Goal: Ask a question: Seek information or help from site administrators or community

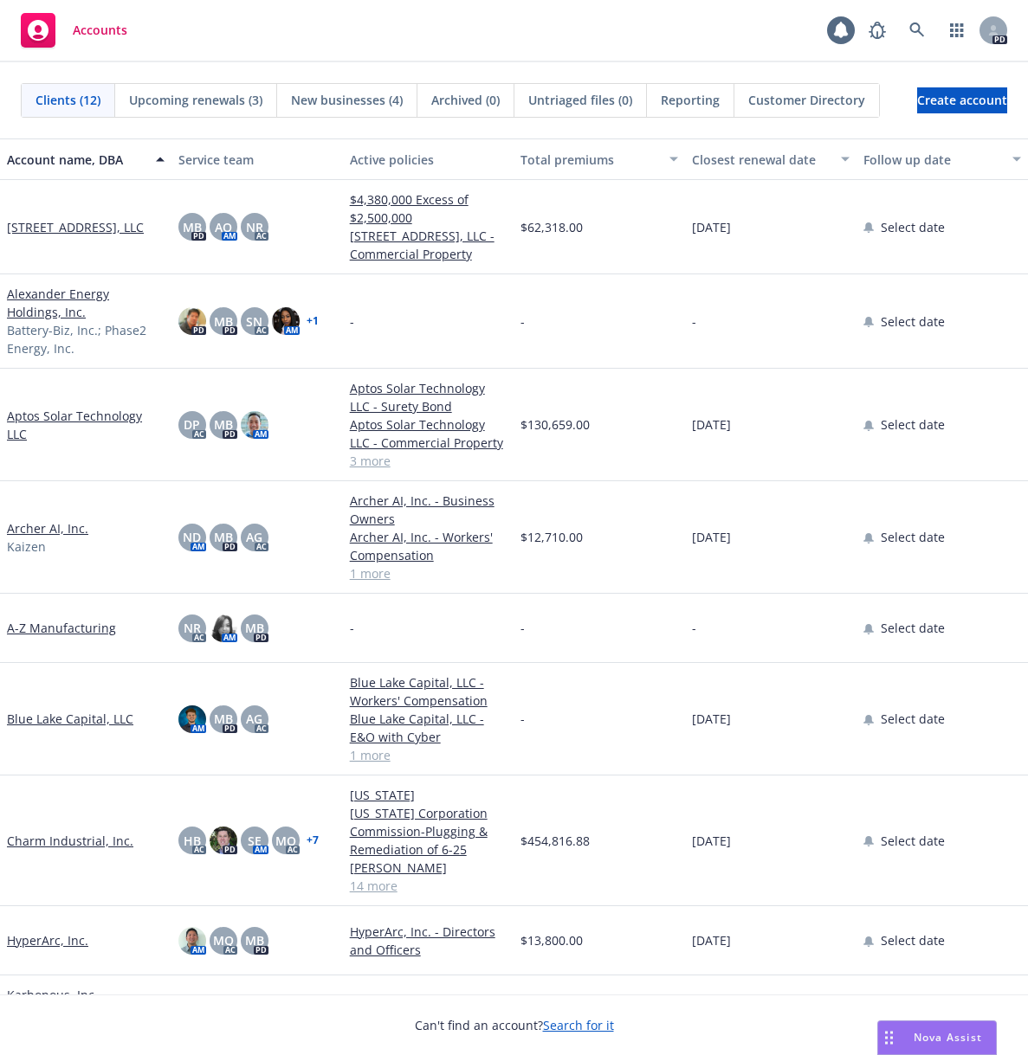
click at [956, 1038] on span "Nova Assist" at bounding box center [947, 1037] width 68 height 15
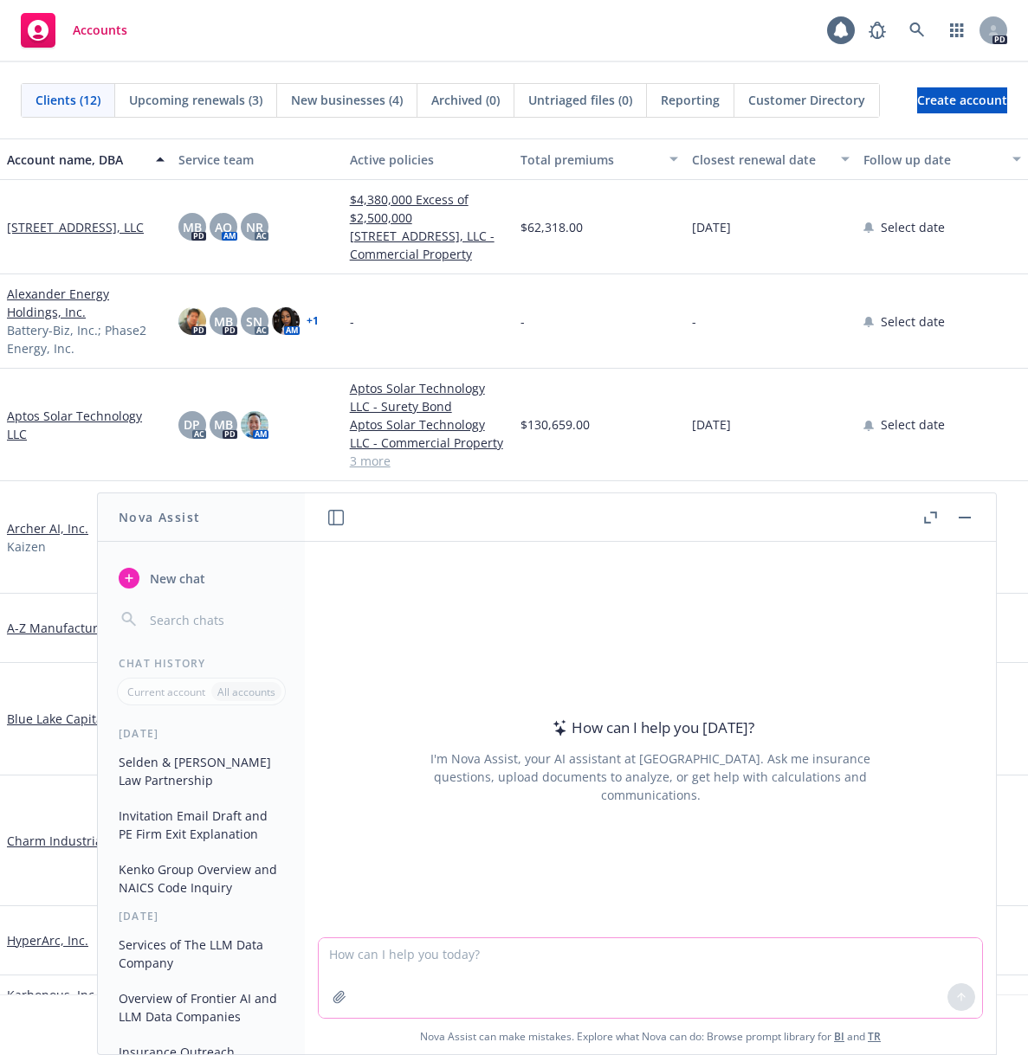
click at [547, 968] on textarea at bounding box center [650, 978] width 663 height 80
type textarea "s"
type textarea "what do you call the contracts that warehouse operators use"
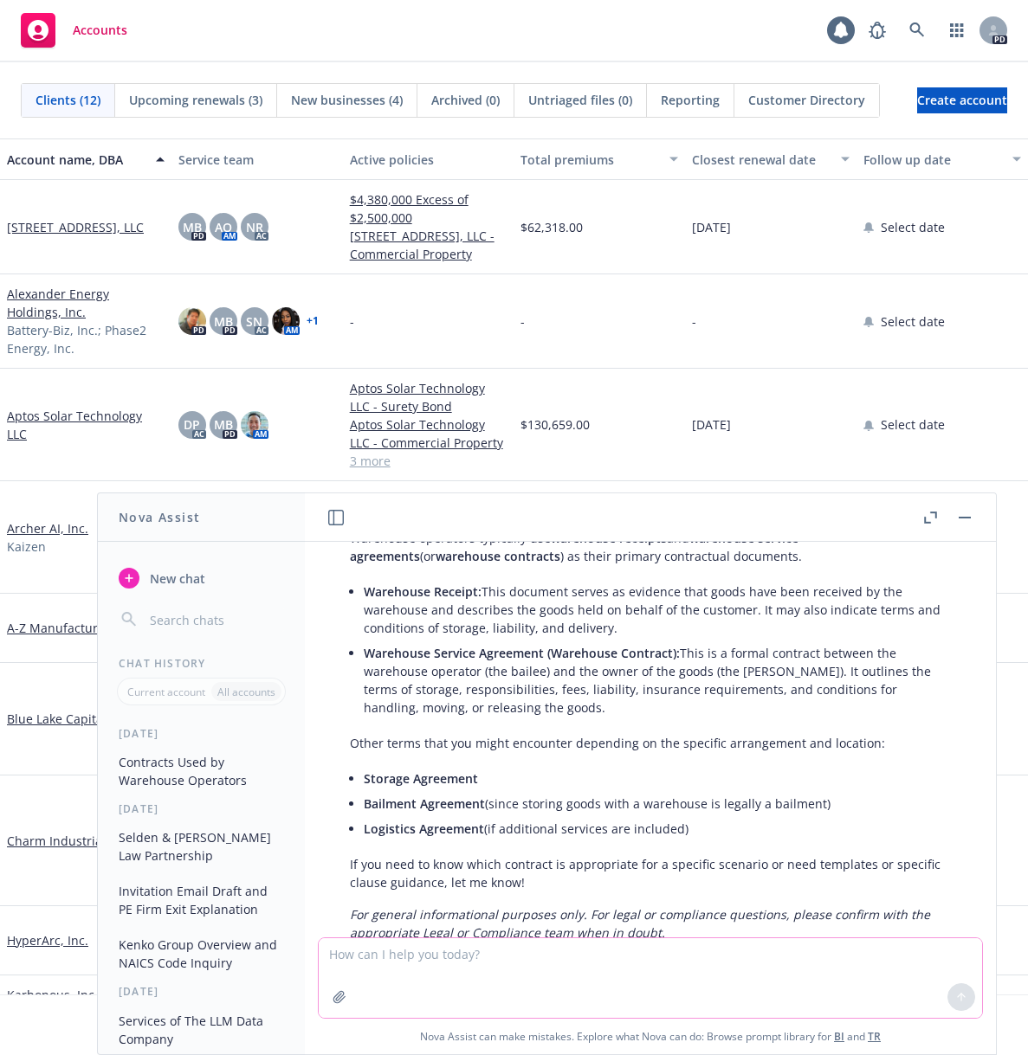
scroll to position [139, 0]
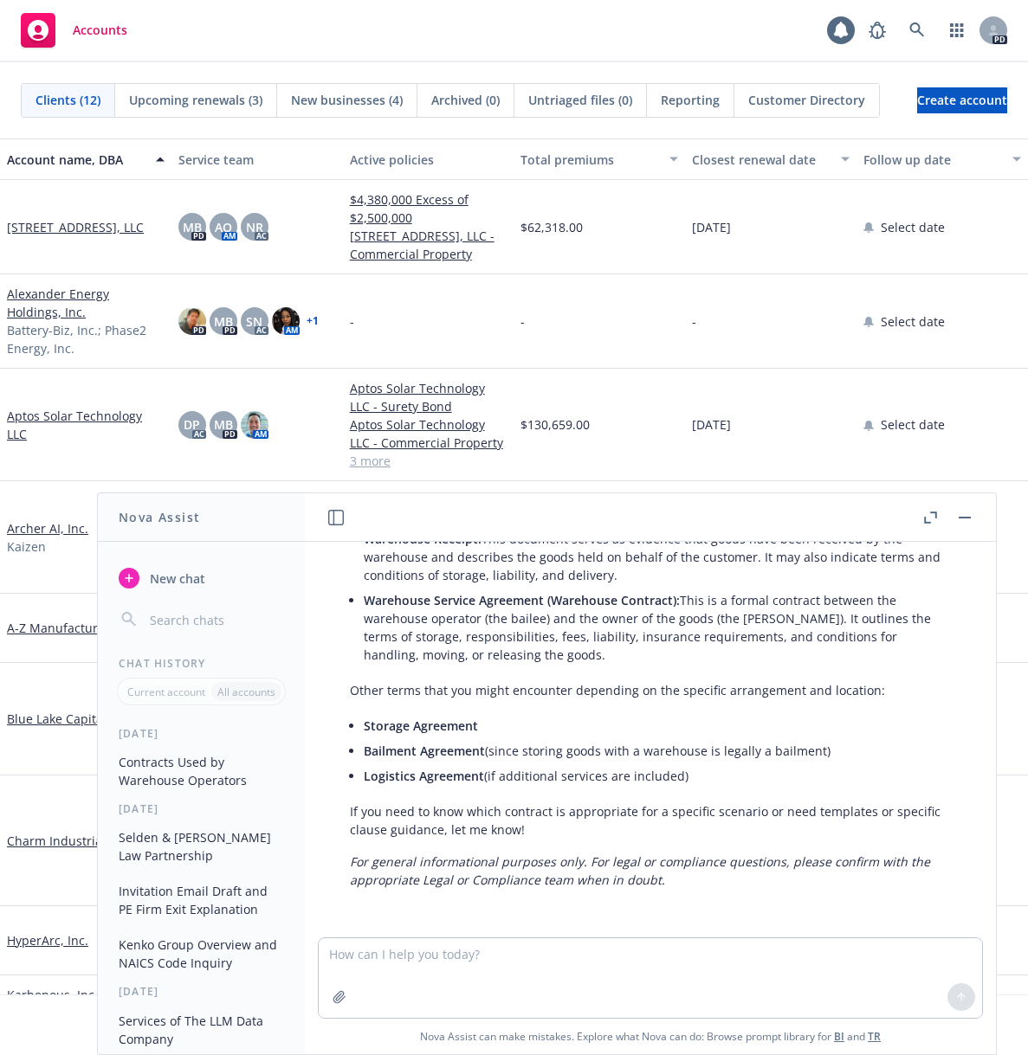
drag, startPoint x: 390, startPoint y: 745, endPoint x: 406, endPoint y: 764, distance: 24.6
click at [390, 747] on span "Bailment Agreement" at bounding box center [424, 751] width 121 height 16
click at [571, 995] on textarea at bounding box center [650, 978] width 663 height 80
paste textarea "I hope you are having a wonderful Thursday so far. I just wanted to let you kno…"
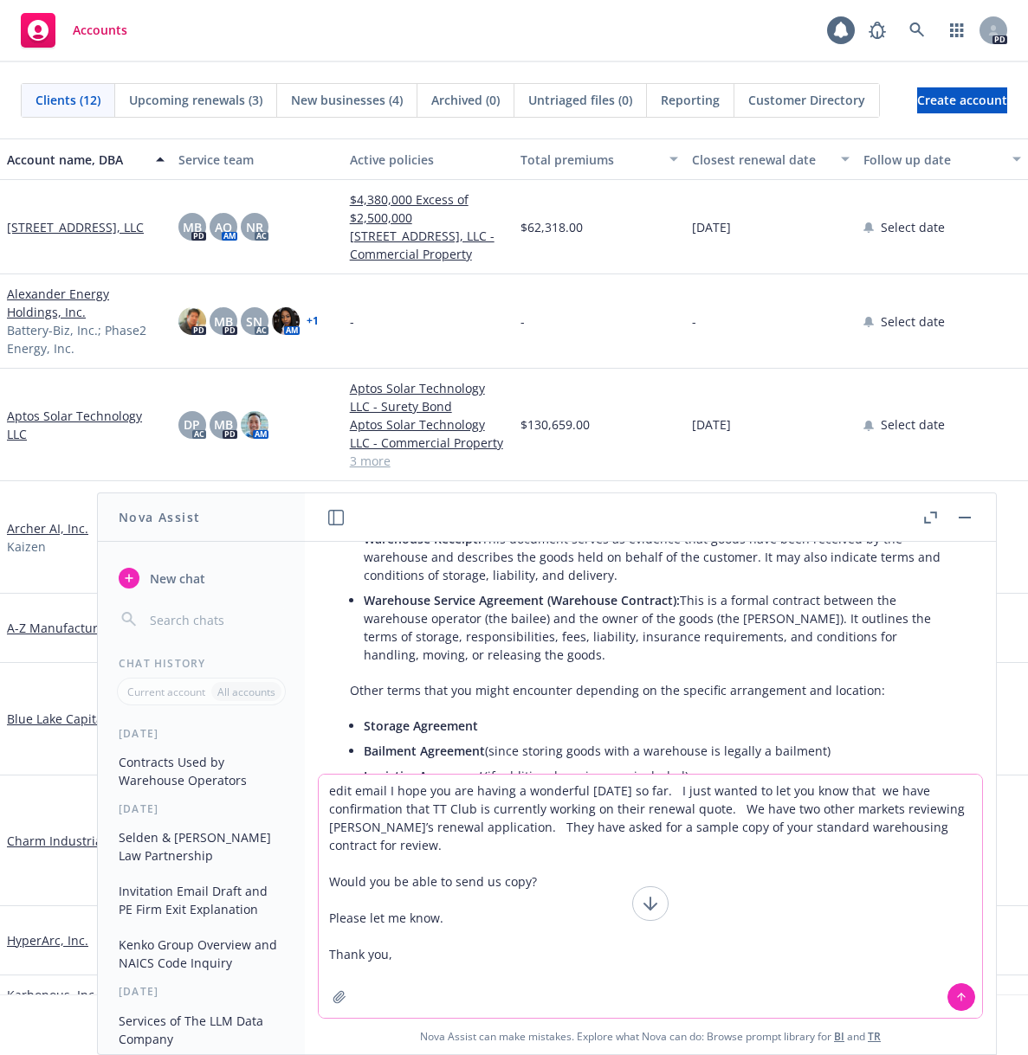
type textarea "edit email I hope you are having a wonderful Thursday so far. I just wanted to …"
click at [961, 998] on icon at bounding box center [961, 997] width 0 height 7
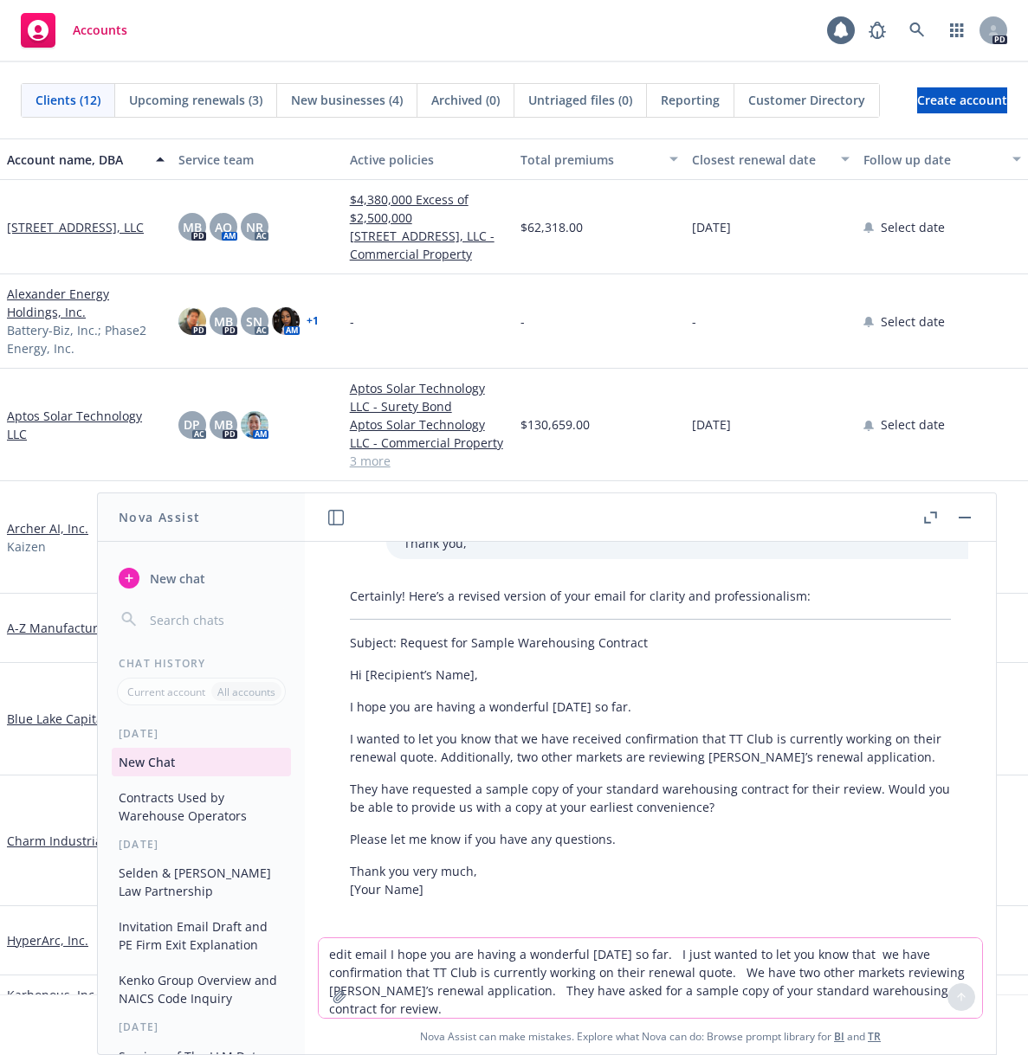
scroll to position [689, 0]
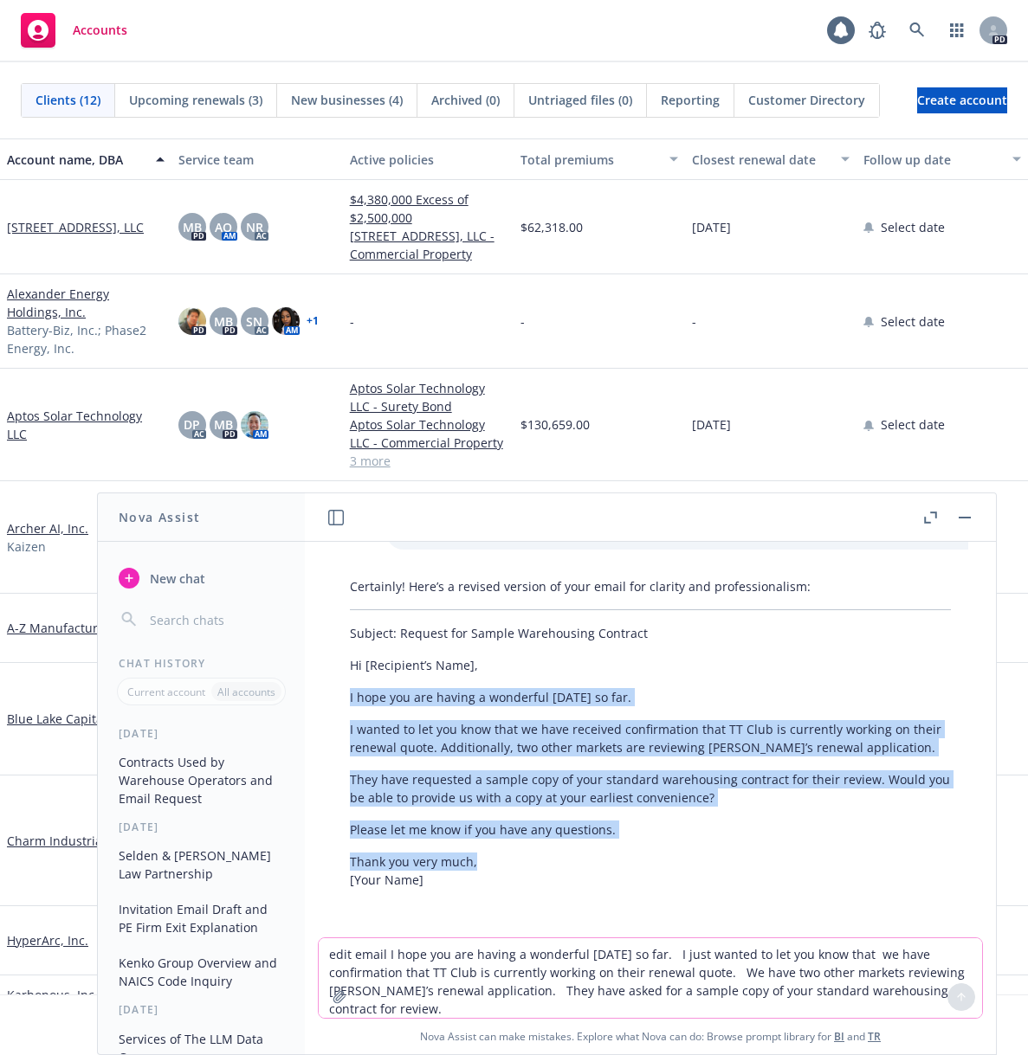
drag, startPoint x: 480, startPoint y: 864, endPoint x: 348, endPoint y: 702, distance: 208.6
click at [348, 702] on div "Certainly! Here’s a revised version of your email for clarity and professionali…" at bounding box center [649, 734] width 635 height 326
copy div "I hope you are having a wonderful Thursday so far. I wanted to let you know tha…"
